Goal: Task Accomplishment & Management: Use online tool/utility

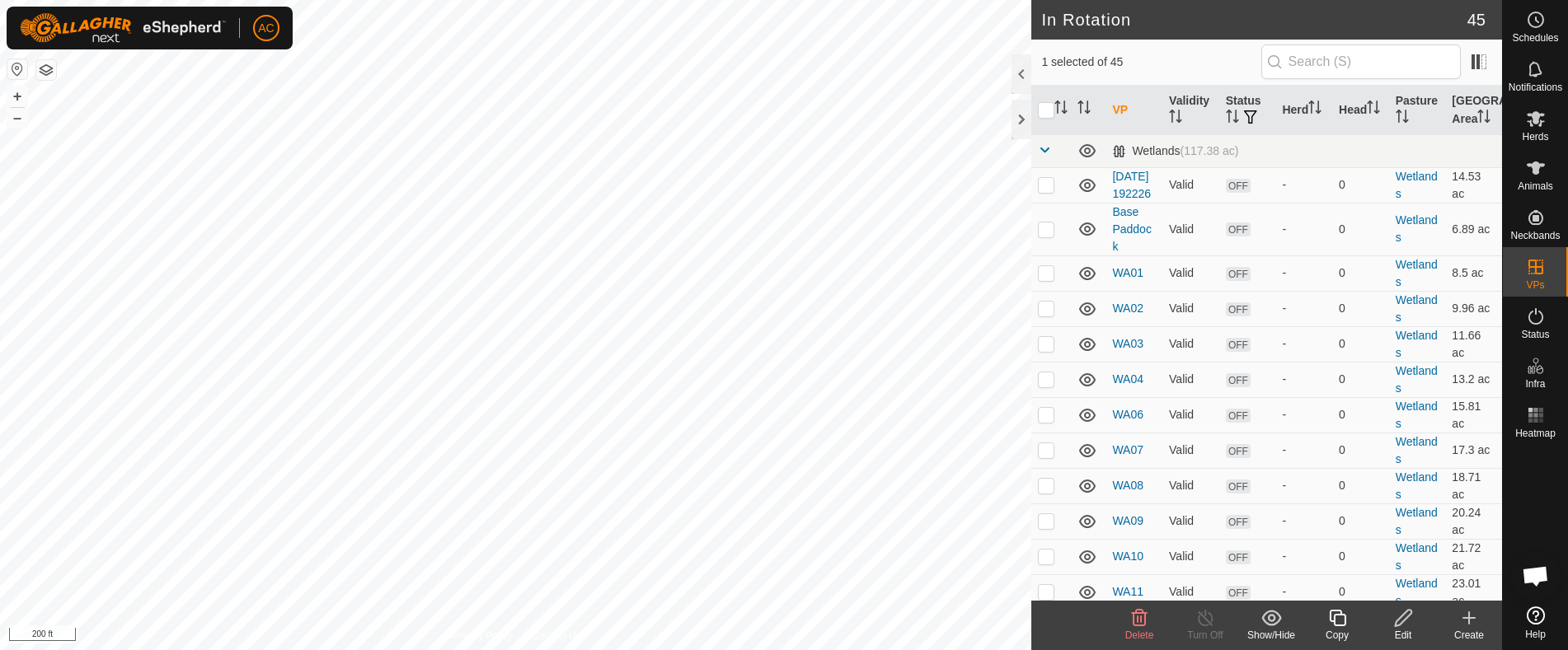
checkbox input "true"
checkbox input "false"
checkbox input "true"
click at [1476, 628] on div "Create" at bounding box center [1469, 635] width 66 height 15
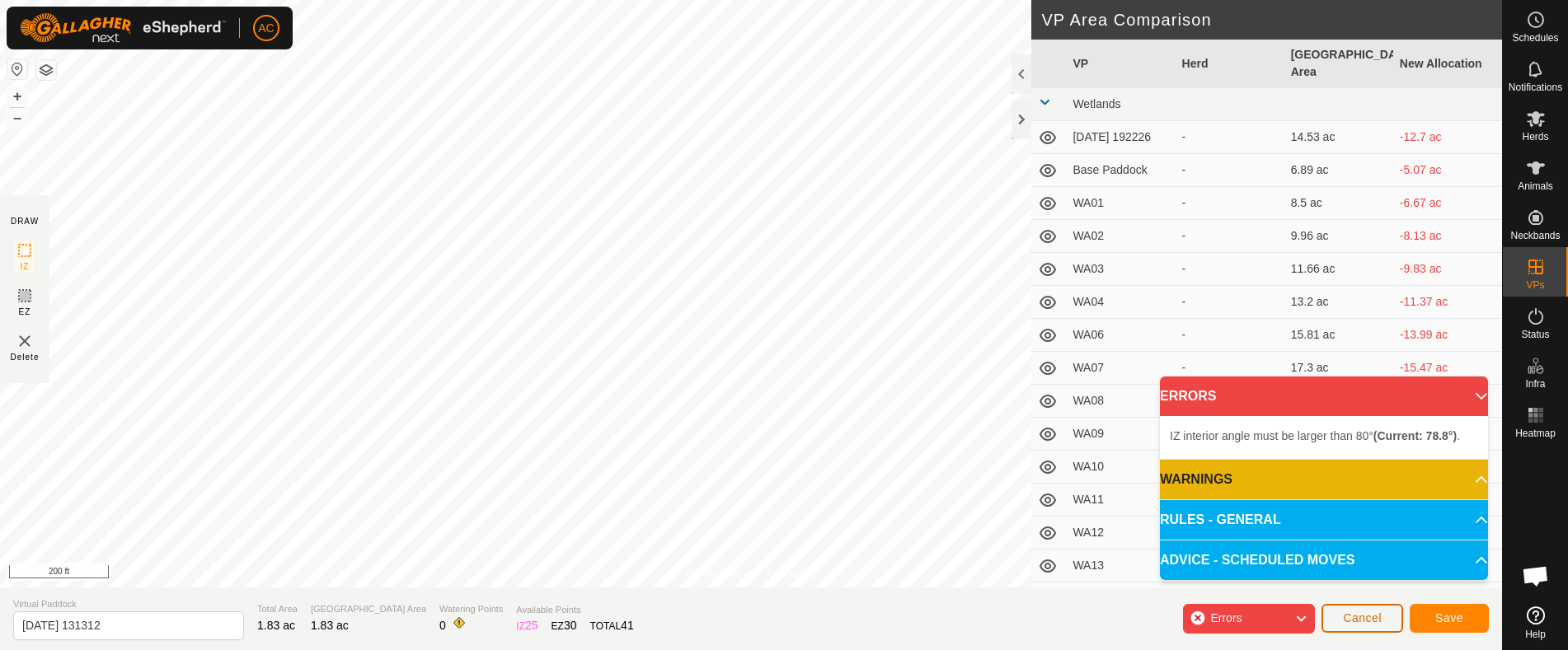
click at [1368, 617] on span "Cancel" at bounding box center [1363, 618] width 39 height 14
